Goal: Navigation & Orientation: Find specific page/section

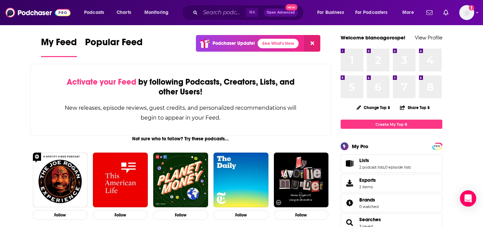
scroll to position [6, 0]
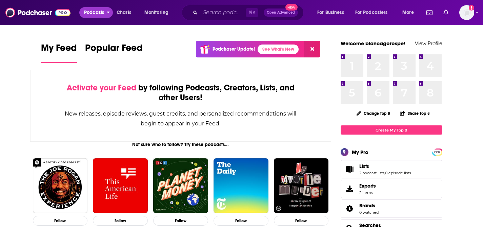
click at [100, 12] on span "Podcasts" at bounding box center [94, 13] width 20 height 10
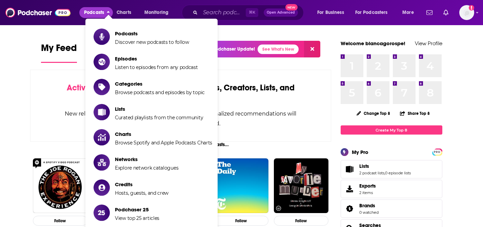
click at [91, 13] on span "Podcasts" at bounding box center [94, 13] width 20 height 10
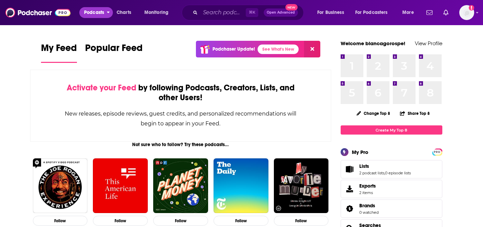
click at [91, 13] on span "Podcasts" at bounding box center [94, 13] width 20 height 10
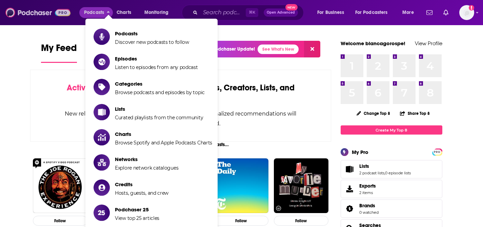
click at [48, 11] on img at bounding box center [37, 12] width 65 height 13
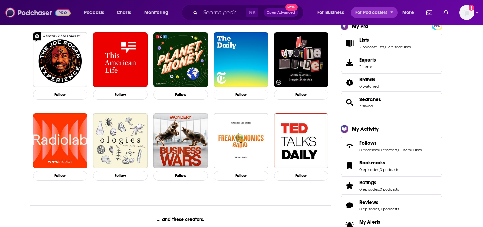
scroll to position [133, 0]
